Goal: Information Seeking & Learning: Learn about a topic

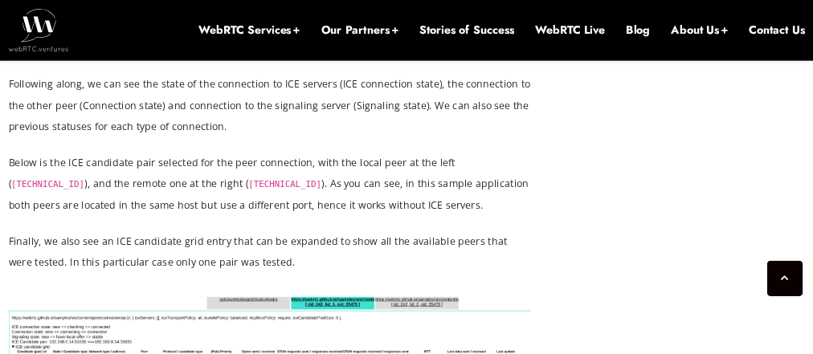
scroll to position [3334, 0]
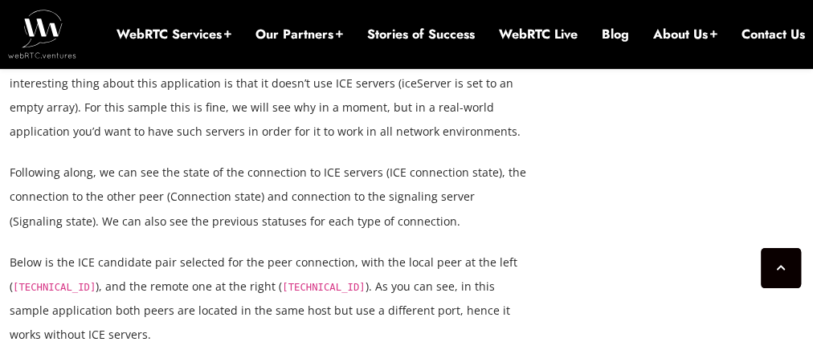
drag, startPoint x: 934, startPoint y: 1, endPoint x: 418, endPoint y: 235, distance: 566.3
click at [422, 251] on p "Below is the ICE candidate pair selected for the peer connection, with the loca…" at bounding box center [269, 299] width 518 height 96
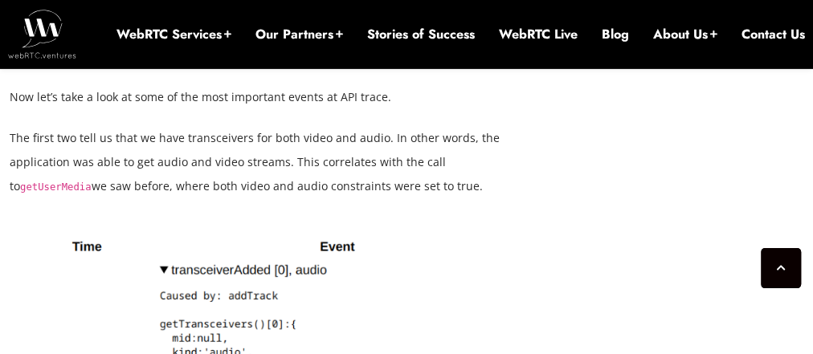
scroll to position [3849, 0]
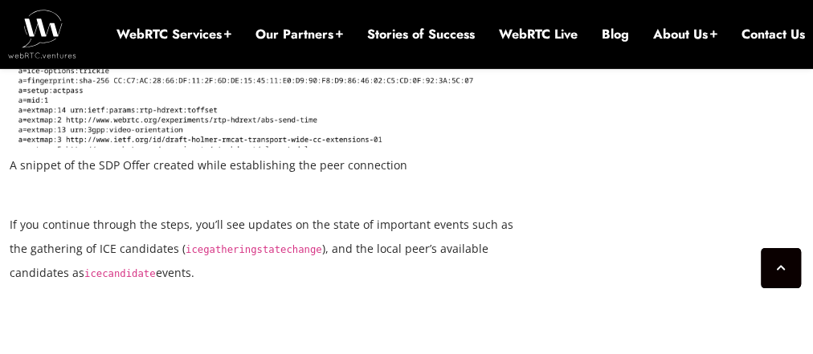
scroll to position [5327, 0]
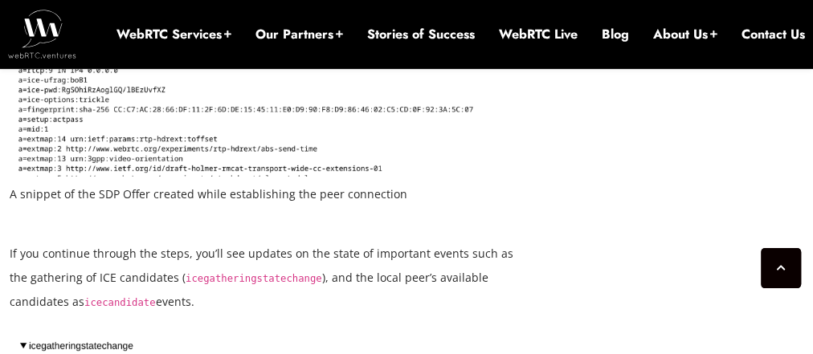
click at [84, 297] on code "icecandidate" at bounding box center [120, 302] width 72 height 11
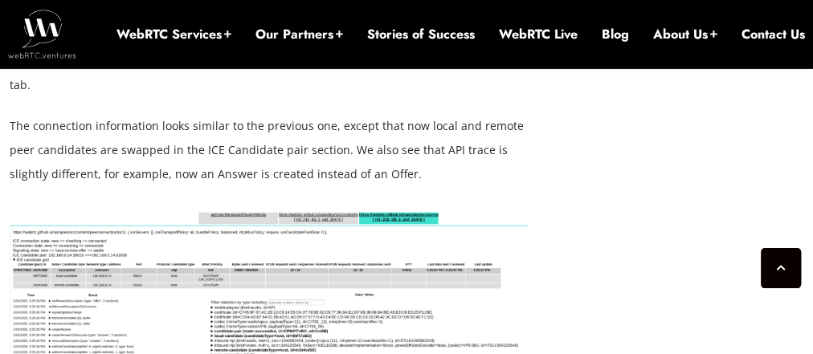
scroll to position [6484, 0]
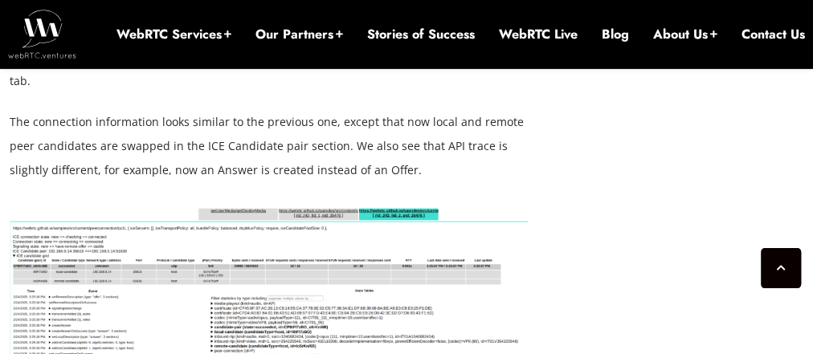
click at [239, 206] on img at bounding box center [269, 311] width 518 height 210
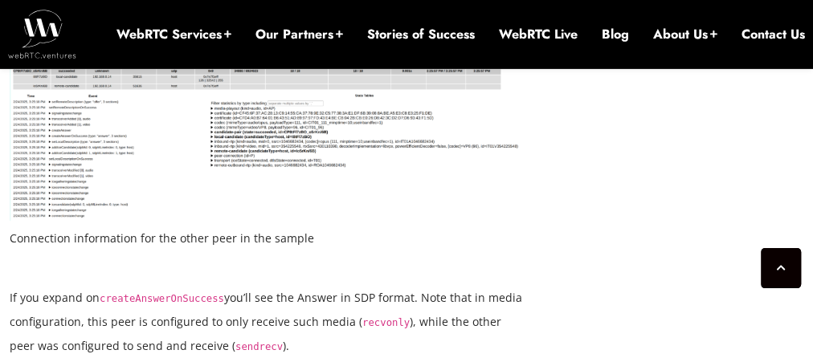
scroll to position [6677, 0]
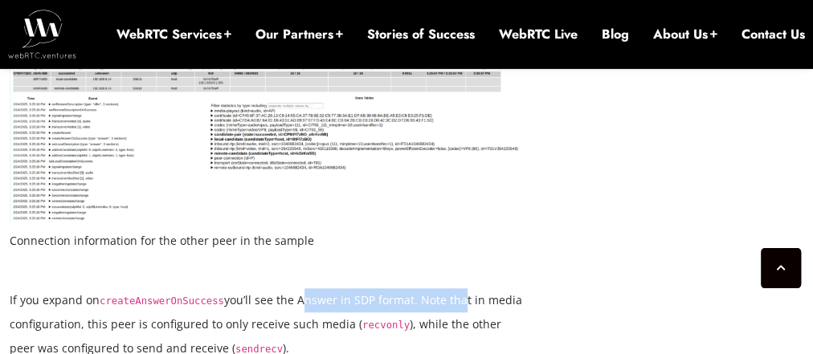
drag, startPoint x: 287, startPoint y: 178, endPoint x: 445, endPoint y: 178, distance: 158.3
click at [445, 288] on p "If you expand on createAnswerOnSuccess you’ll see the Answer in SDP format. Not…" at bounding box center [269, 324] width 518 height 72
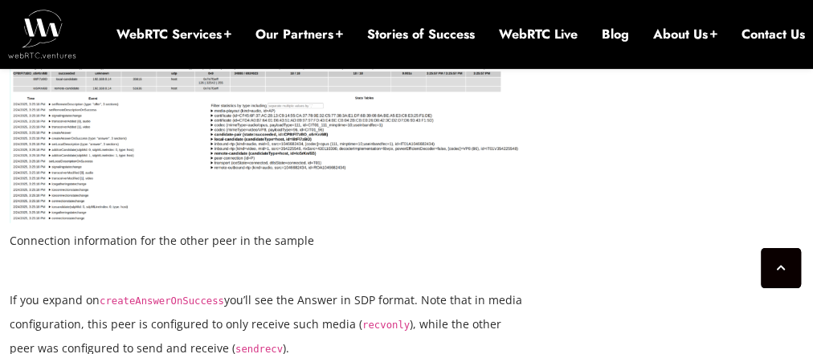
click at [294, 288] on p "If you expand on createAnswerOnSuccess you’ll see the Answer in SDP format. Not…" at bounding box center [269, 324] width 518 height 72
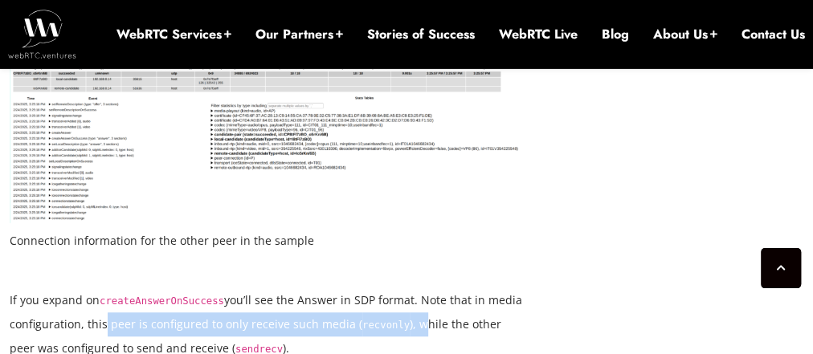
drag, startPoint x: 101, startPoint y: 204, endPoint x: 412, endPoint y: 211, distance: 311.0
click at [412, 288] on p "If you expand on createAnswerOnSuccess you’ll see the Answer in SDP format. Not…" at bounding box center [269, 324] width 518 height 72
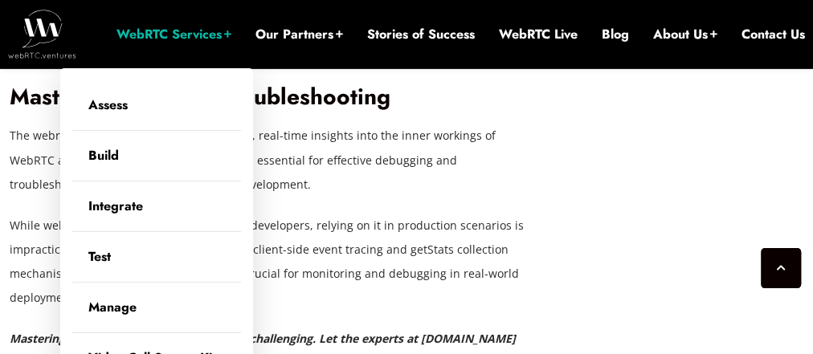
scroll to position [12462, 0]
